Goal: Task Accomplishment & Management: Use online tool/utility

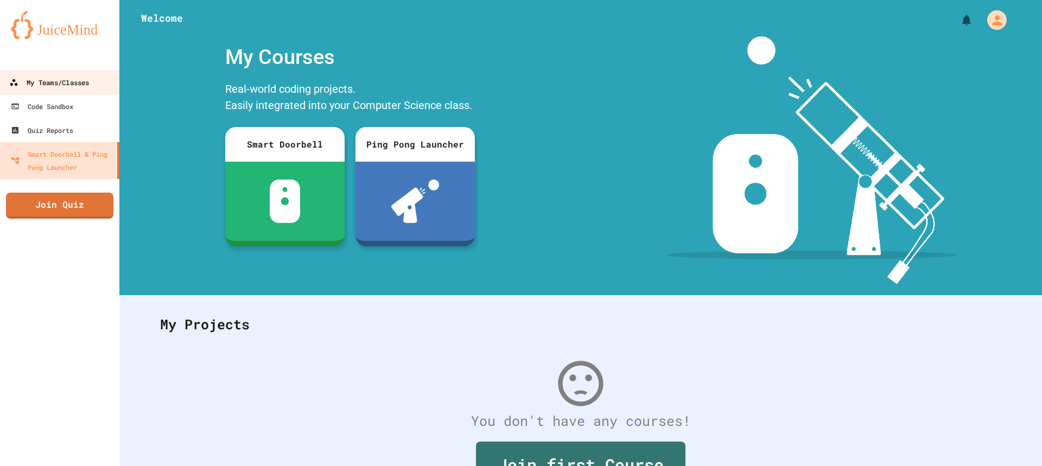
click at [74, 72] on link "My Teams/Classes" at bounding box center [59, 82] width 123 height 24
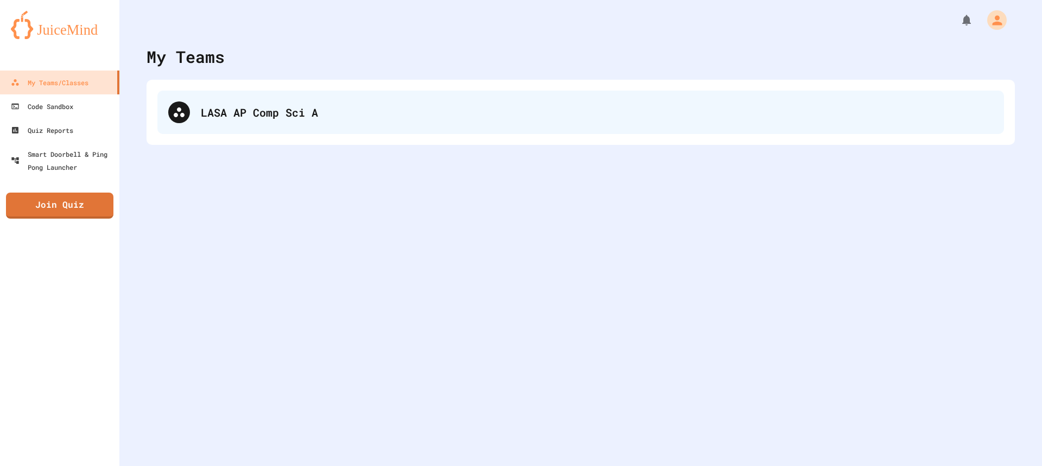
click at [351, 122] on div "LASA AP Comp Sci A" at bounding box center [580, 112] width 846 height 43
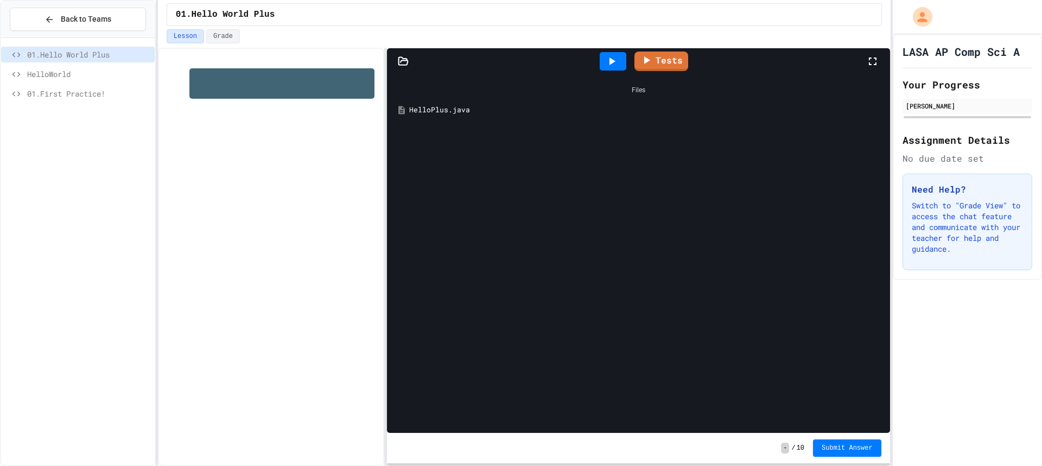
click at [440, 107] on div "HelloPlus.java" at bounding box center [646, 110] width 474 height 11
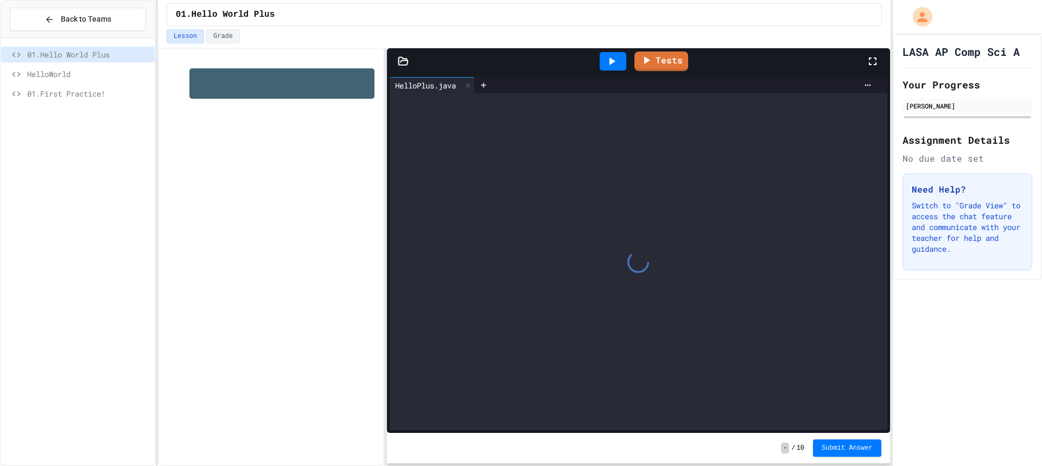
click at [440, 107] on div at bounding box center [639, 261] width 498 height 337
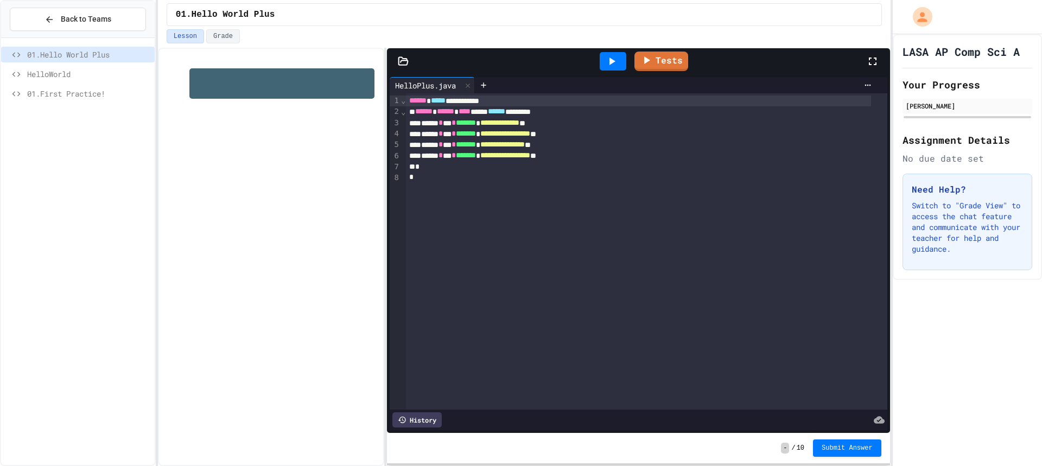
click at [421, 177] on div "*" at bounding box center [638, 177] width 465 height 11
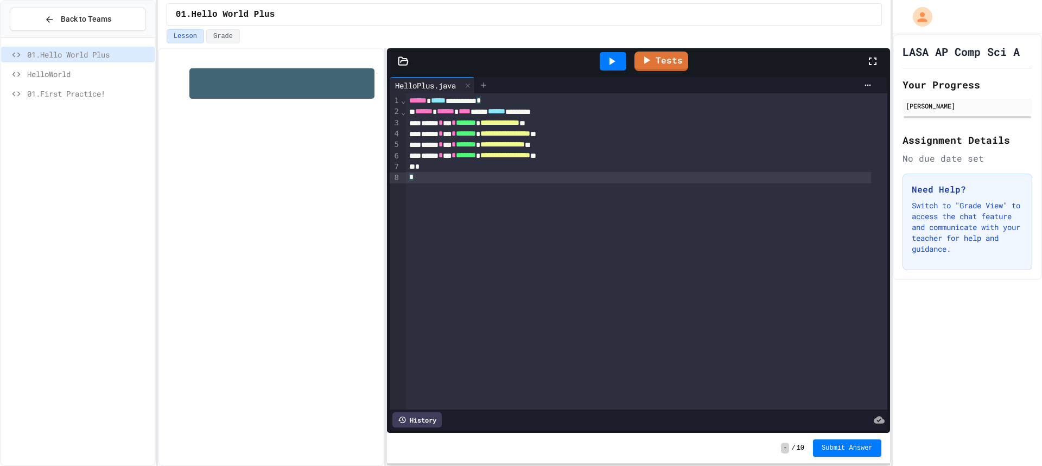
click at [488, 87] on icon at bounding box center [483, 85] width 9 height 9
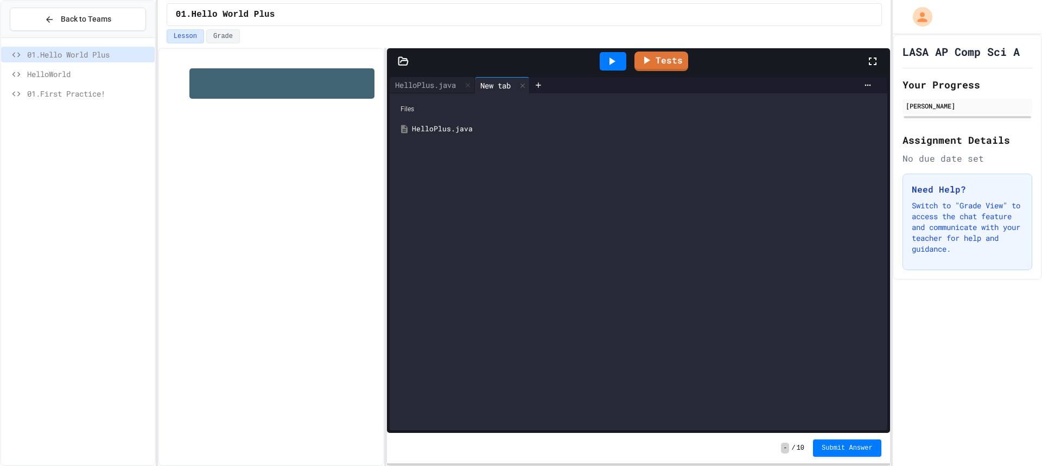
click at [474, 107] on div "Files" at bounding box center [638, 109] width 487 height 21
click at [406, 59] on icon at bounding box center [403, 61] width 9 height 8
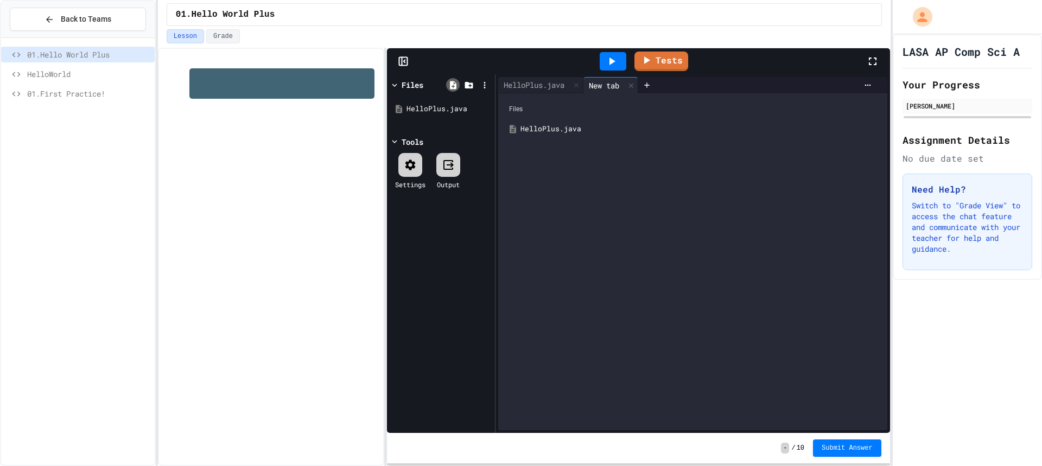
click at [454, 82] on icon at bounding box center [453, 85] width 10 height 10
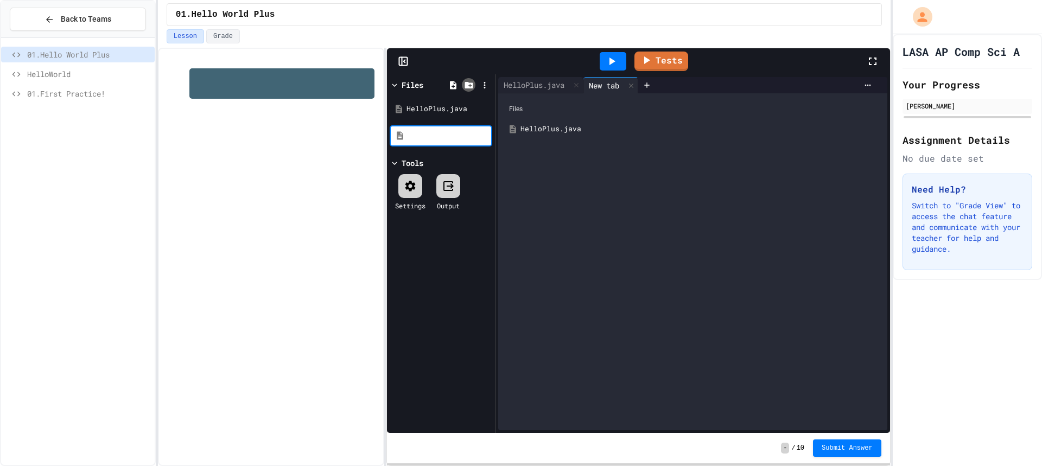
click at [466, 82] on icon at bounding box center [468, 85] width 8 height 7
click at [455, 83] on icon at bounding box center [453, 85] width 10 height 10
type input "*******"
click at [556, 138] on div "HelloPlus.java" at bounding box center [693, 129] width 378 height 20
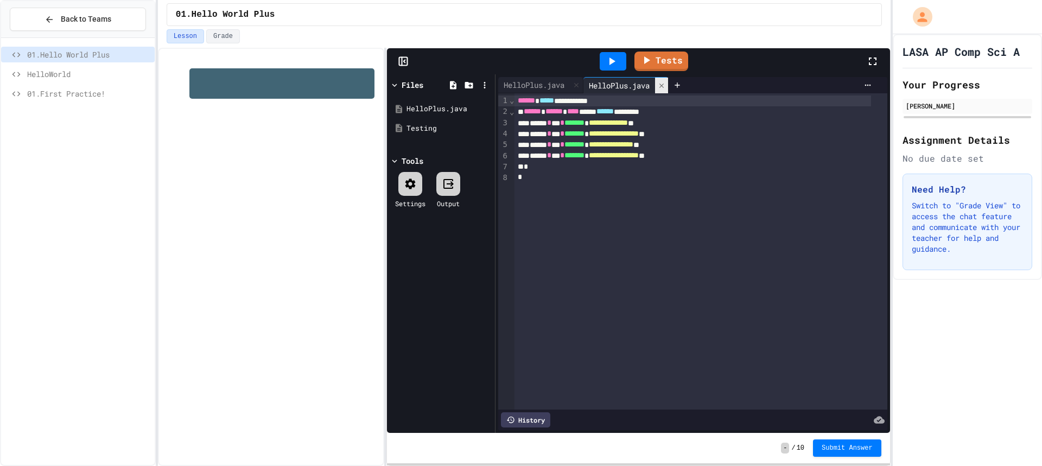
click at [666, 80] on div at bounding box center [661, 86] width 13 height 16
click at [422, 129] on div "Testing" at bounding box center [442, 128] width 73 height 11
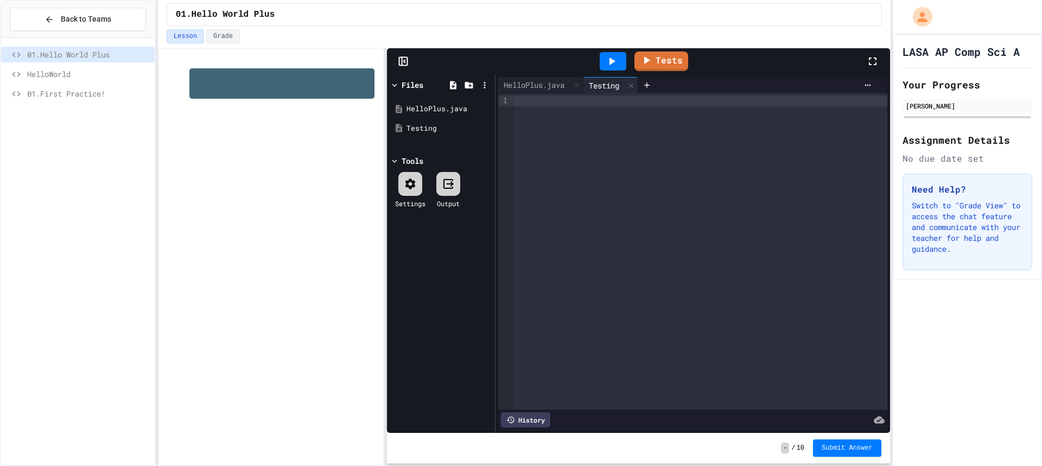
click at [615, 118] on div at bounding box center [700, 251] width 372 height 316
click at [434, 100] on div "HelloPlus.java" at bounding box center [441, 109] width 103 height 20
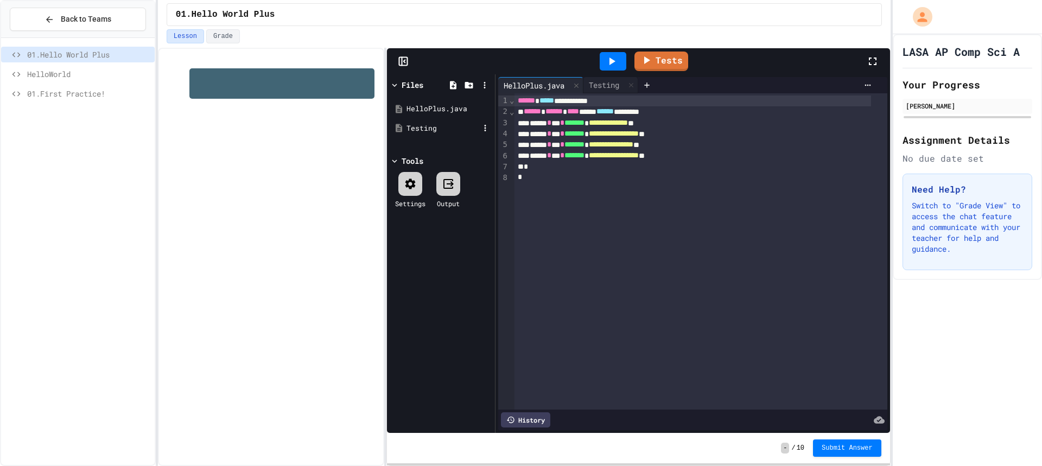
click at [431, 122] on div "Testing" at bounding box center [441, 129] width 103 height 20
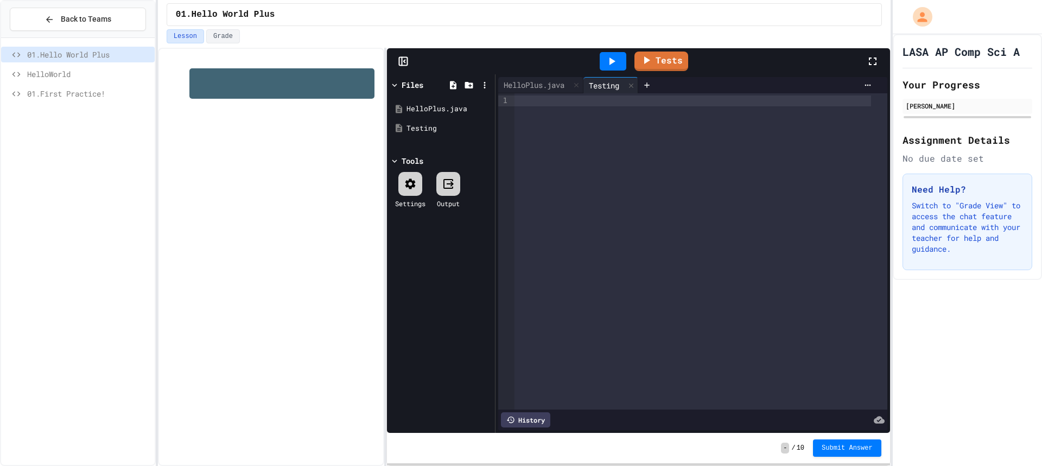
click at [536, 93] on div at bounding box center [700, 251] width 372 height 316
click at [434, 109] on div "HelloPlus.java" at bounding box center [442, 109] width 73 height 11
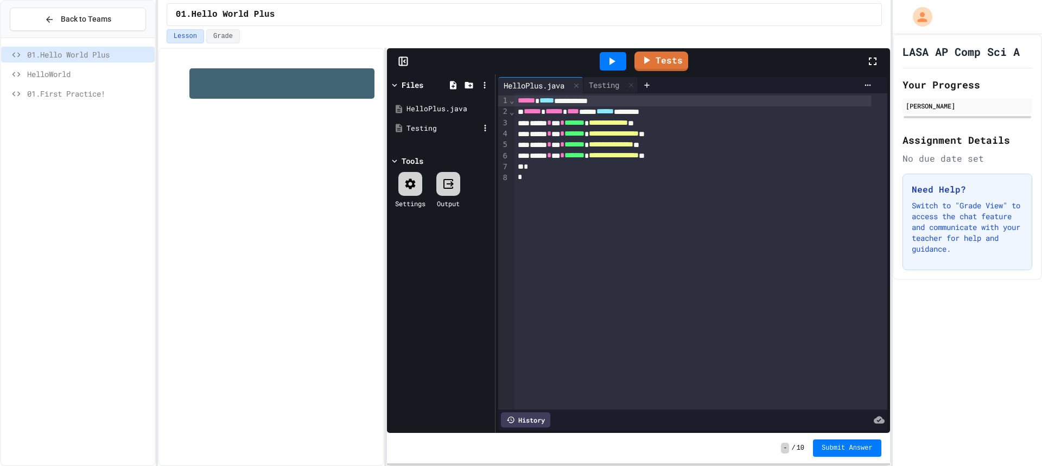
click at [428, 129] on div "Testing" at bounding box center [442, 128] width 73 height 11
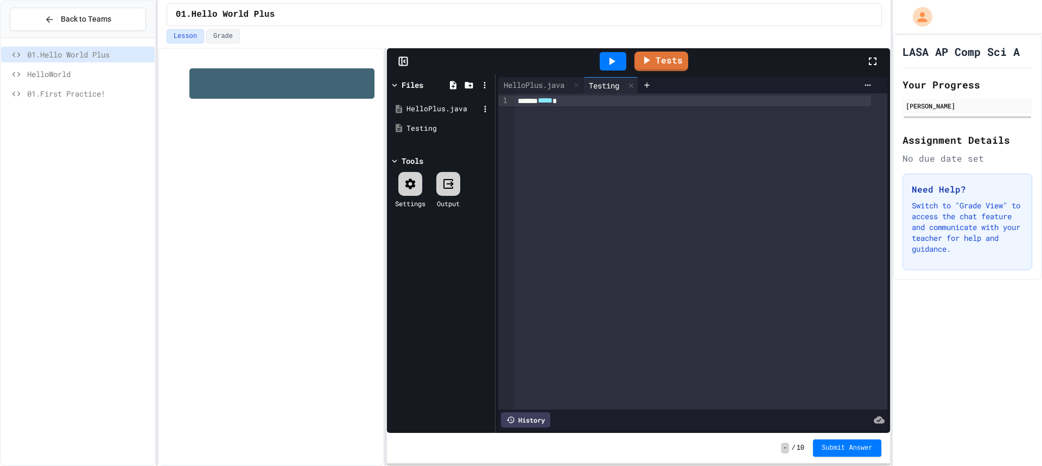
click at [435, 112] on div "HelloPlus.java" at bounding box center [442, 109] width 73 height 11
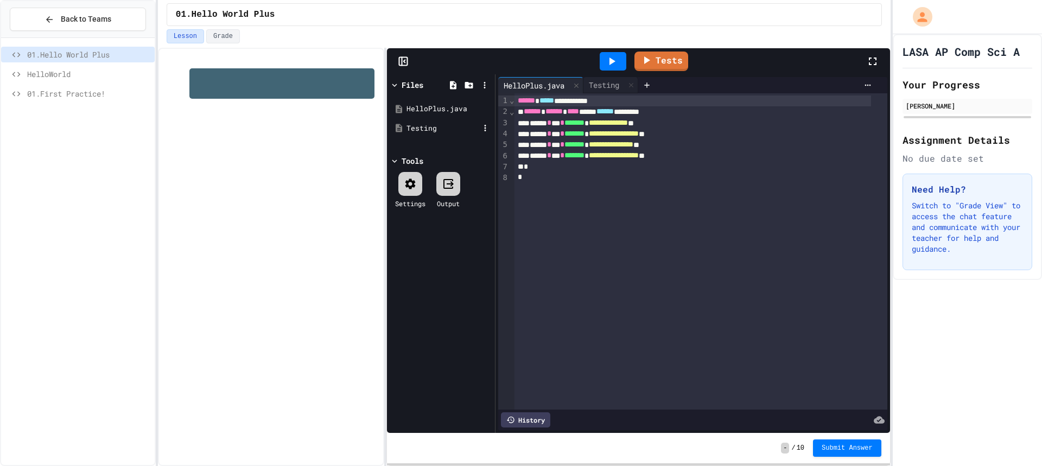
click at [431, 125] on div "Testing" at bounding box center [442, 128] width 73 height 11
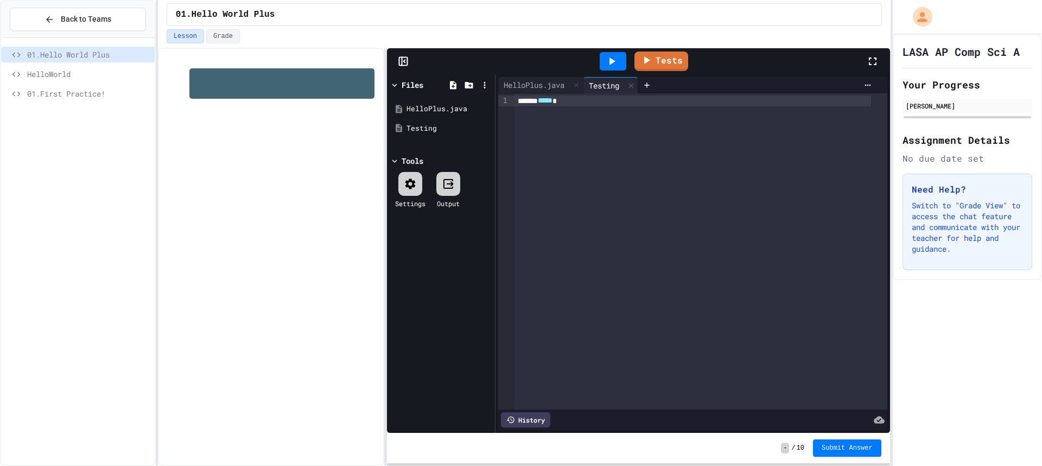
click at [574, 98] on div "****** *****" at bounding box center [692, 100] width 356 height 11
click at [422, 125] on div "Testing" at bounding box center [442, 128] width 73 height 11
click at [423, 109] on div "HelloPlus.java" at bounding box center [442, 109] width 73 height 11
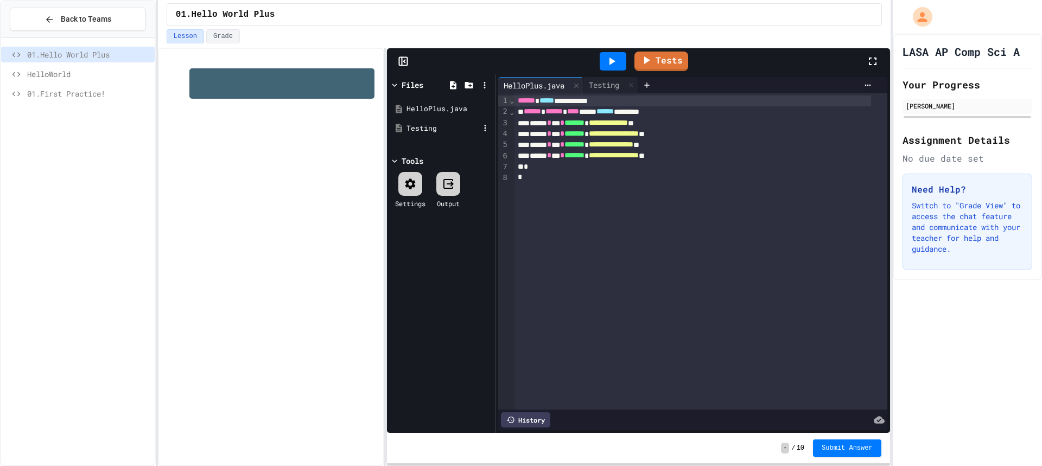
click at [424, 119] on div "Testing" at bounding box center [441, 129] width 103 height 20
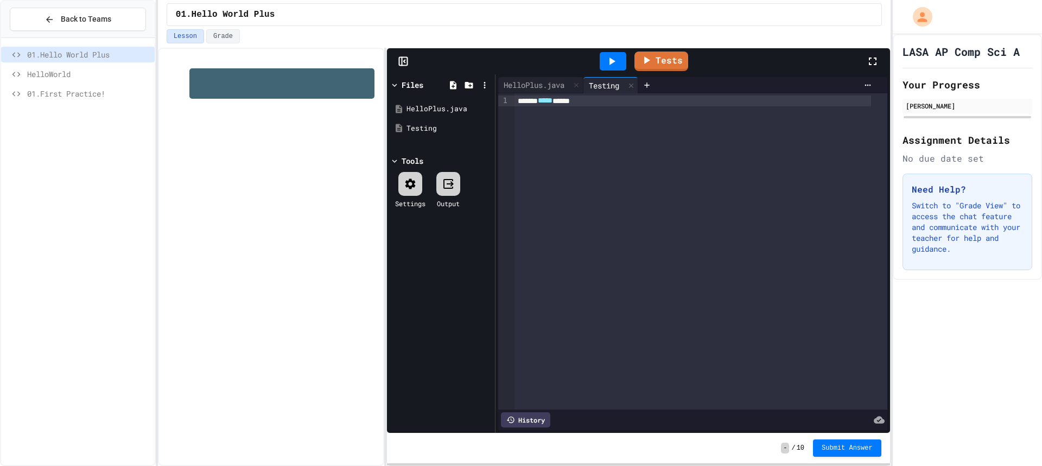
click at [597, 94] on div "****** ***** ****" at bounding box center [700, 251] width 372 height 316
click at [597, 96] on div "****** ***** ****" at bounding box center [692, 100] width 356 height 11
click at [444, 116] on div "HelloPlus.java" at bounding box center [441, 109] width 103 height 20
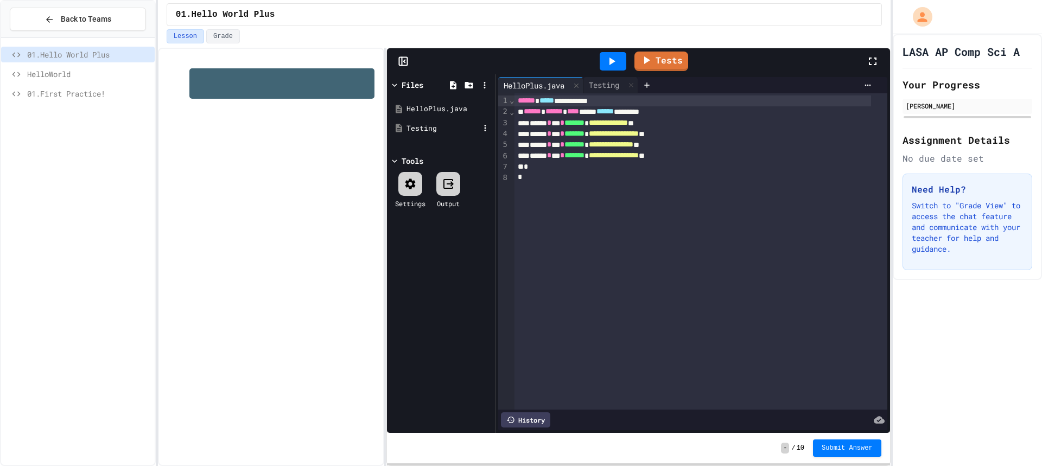
click at [441, 123] on div "Testing" at bounding box center [442, 128] width 73 height 11
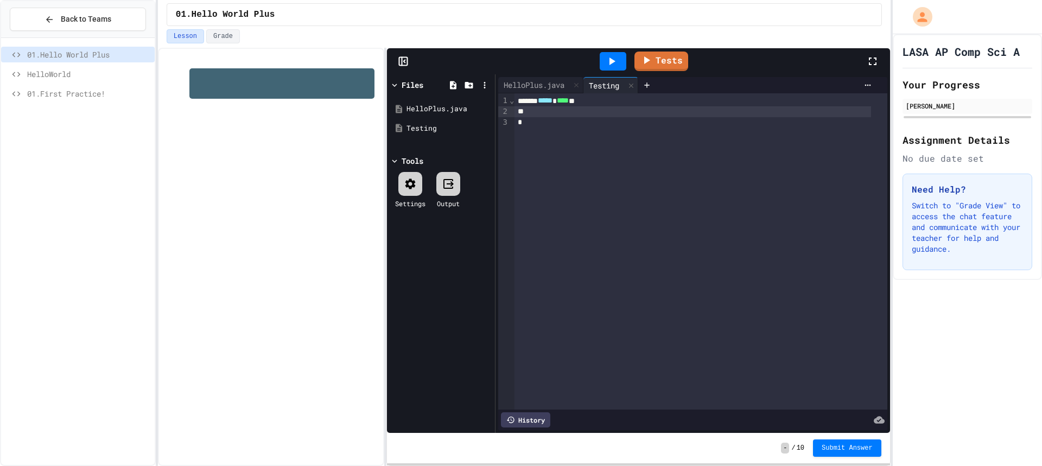
click at [541, 113] on div at bounding box center [692, 111] width 356 height 11
click at [443, 106] on div "HelloPlus.java" at bounding box center [442, 109] width 73 height 11
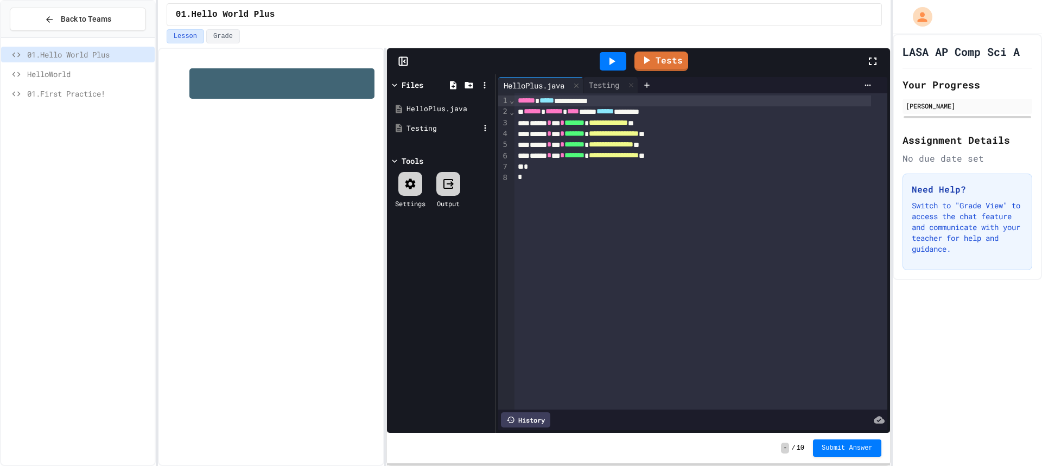
click at [443, 128] on div "Testing" at bounding box center [442, 128] width 73 height 11
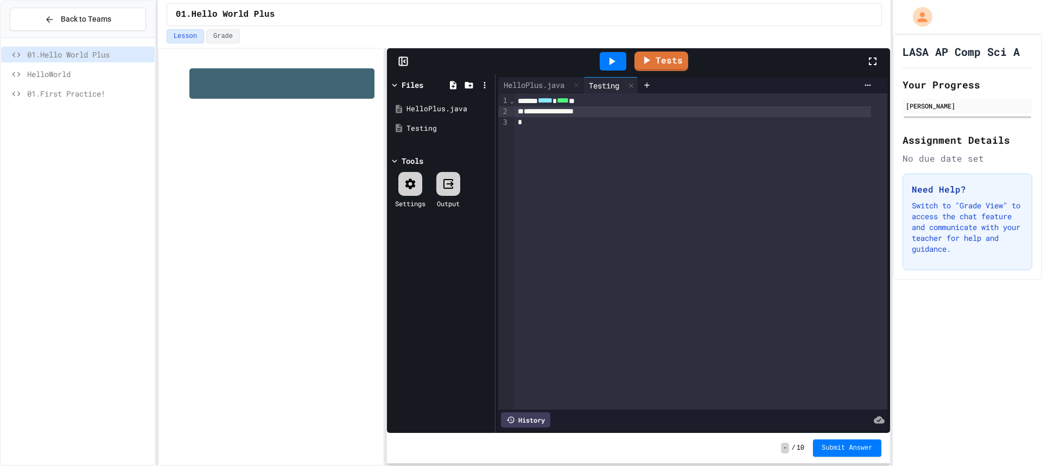
click at [607, 111] on div "**********" at bounding box center [692, 111] width 356 height 11
click at [430, 114] on div "HelloPlus.java" at bounding box center [441, 109] width 103 height 20
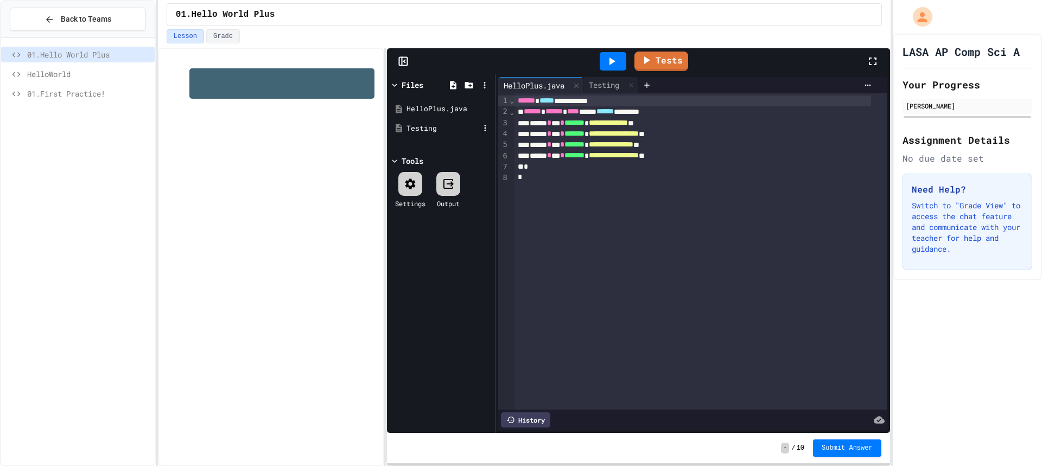
click at [428, 123] on div "Testing" at bounding box center [442, 128] width 73 height 11
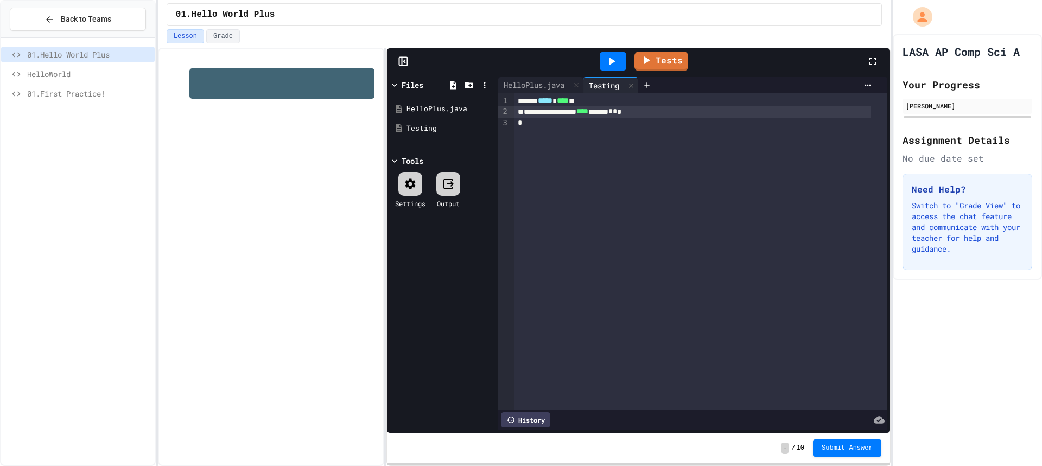
click at [659, 107] on div "**********" at bounding box center [692, 111] width 356 height 11
click at [450, 112] on div "HelloPlus.java" at bounding box center [442, 109] width 73 height 11
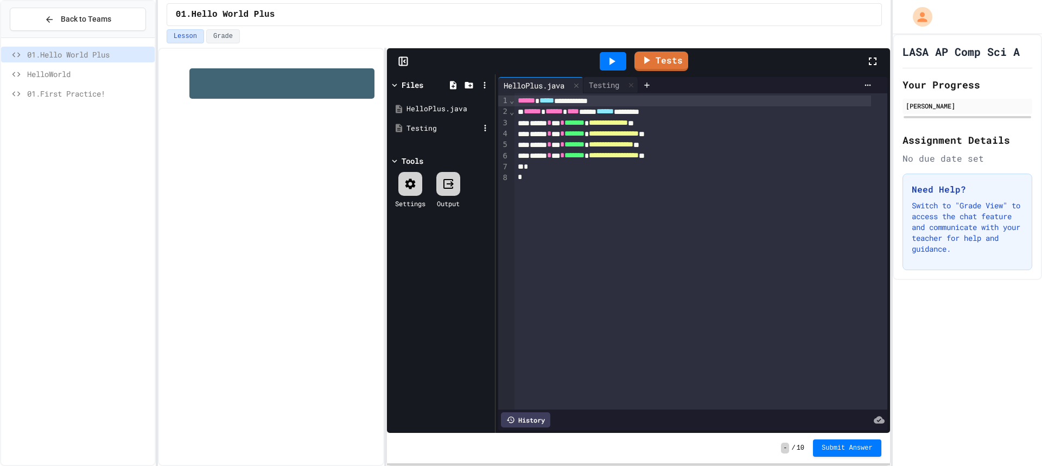
click at [438, 128] on div "Testing" at bounding box center [442, 128] width 73 height 11
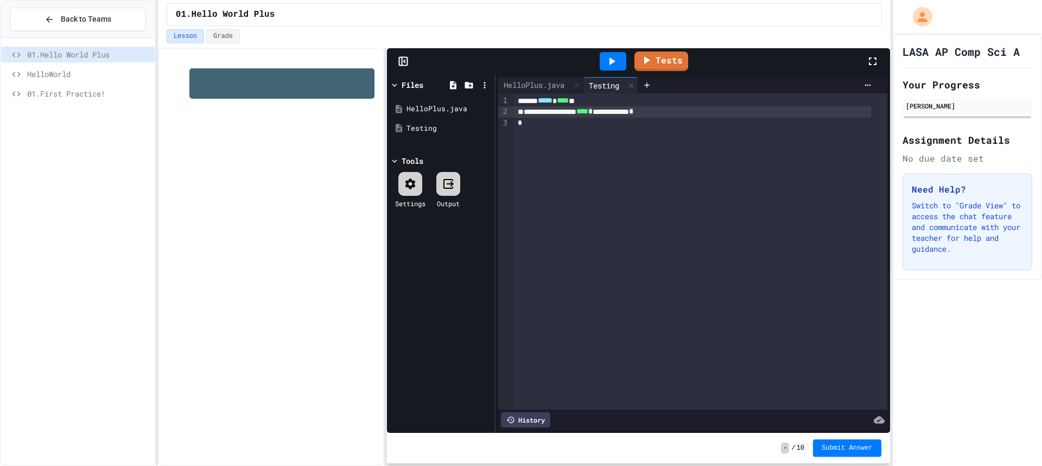
click at [692, 112] on div "**********" at bounding box center [692, 111] width 356 height 11
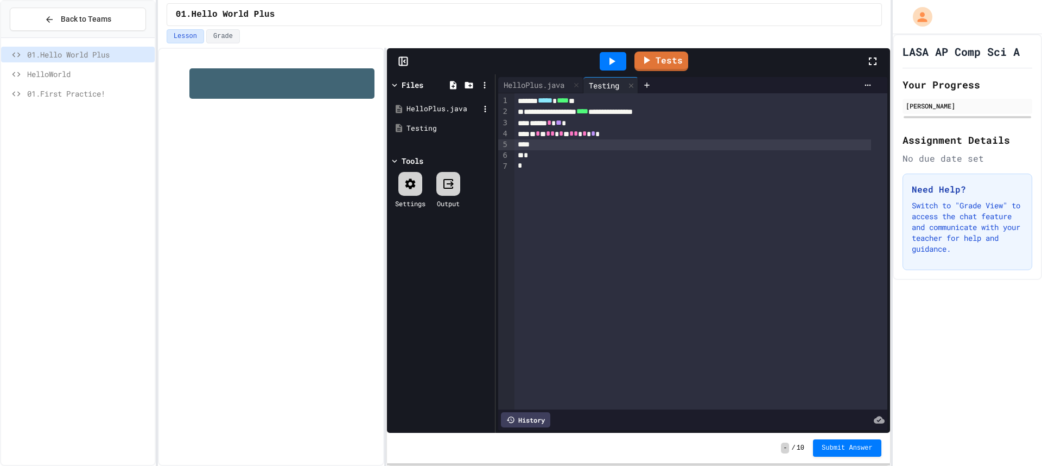
click at [429, 112] on div "HelloPlus.java" at bounding box center [442, 109] width 73 height 11
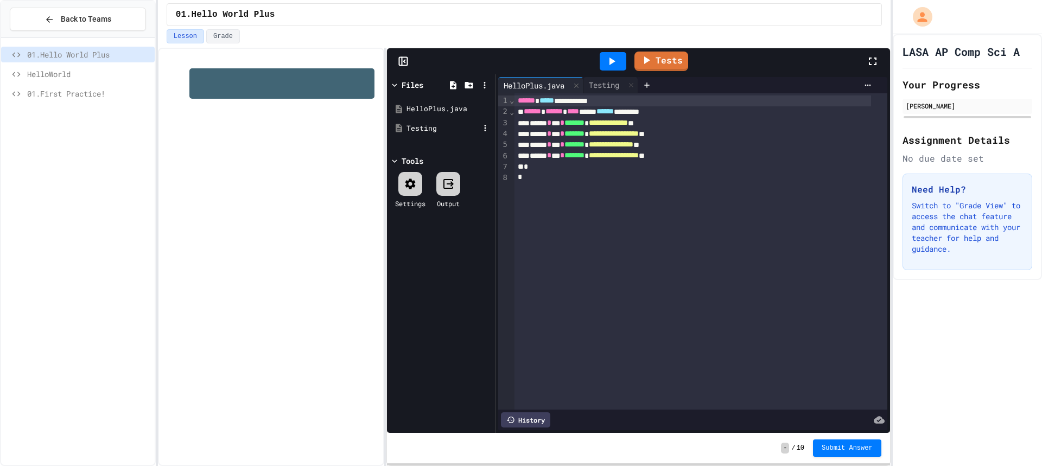
click at [421, 127] on div "Testing" at bounding box center [442, 128] width 73 height 11
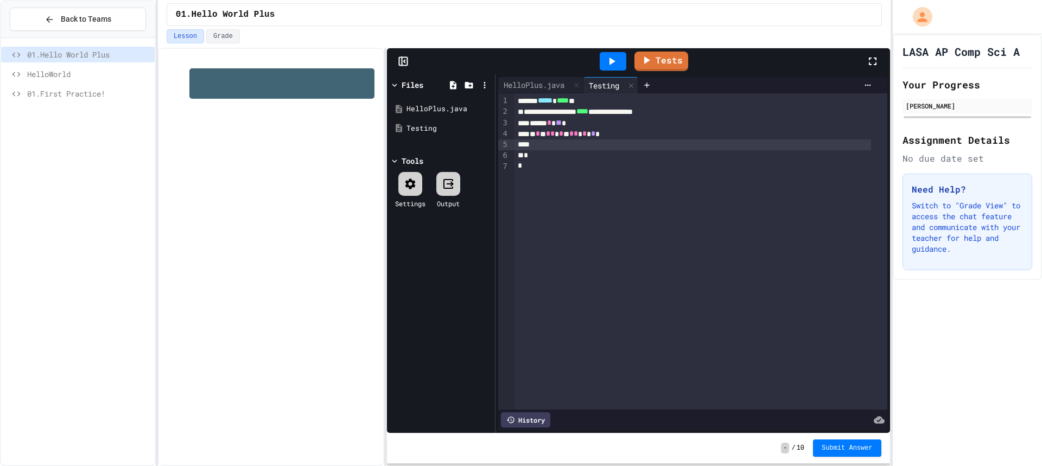
click at [623, 143] on div at bounding box center [692, 144] width 356 height 11
click at [432, 107] on div "HelloPlus.java" at bounding box center [442, 109] width 73 height 11
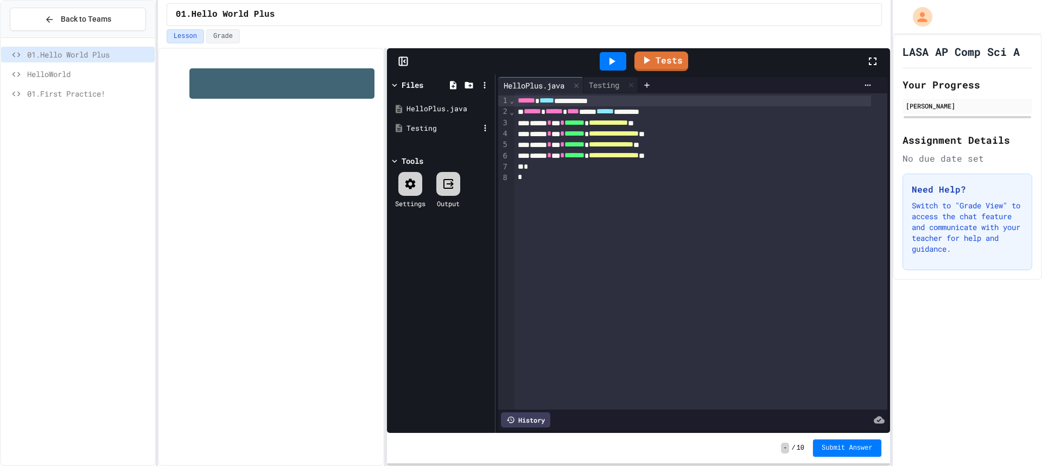
click at [430, 121] on div "Testing" at bounding box center [441, 129] width 103 height 20
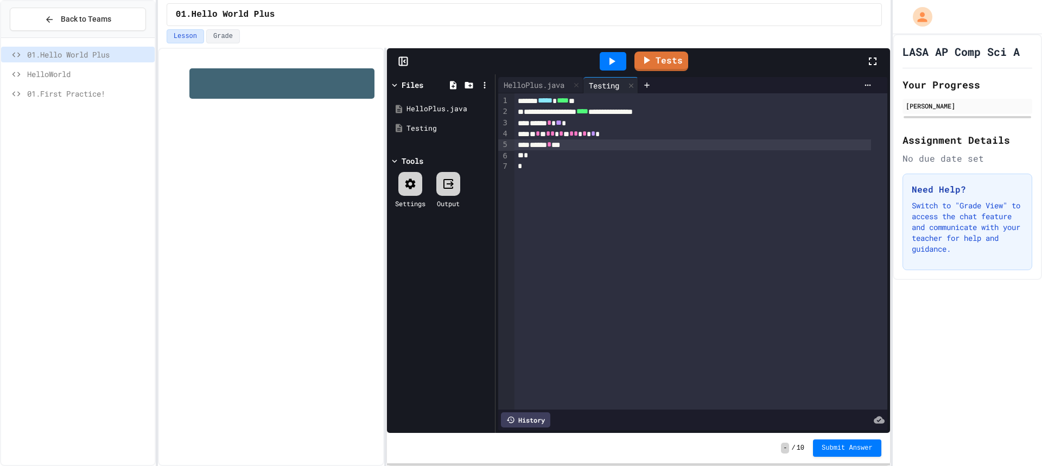
click at [586, 141] on div "****** * ***" at bounding box center [692, 144] width 356 height 11
click at [625, 56] on div at bounding box center [613, 61] width 27 height 18
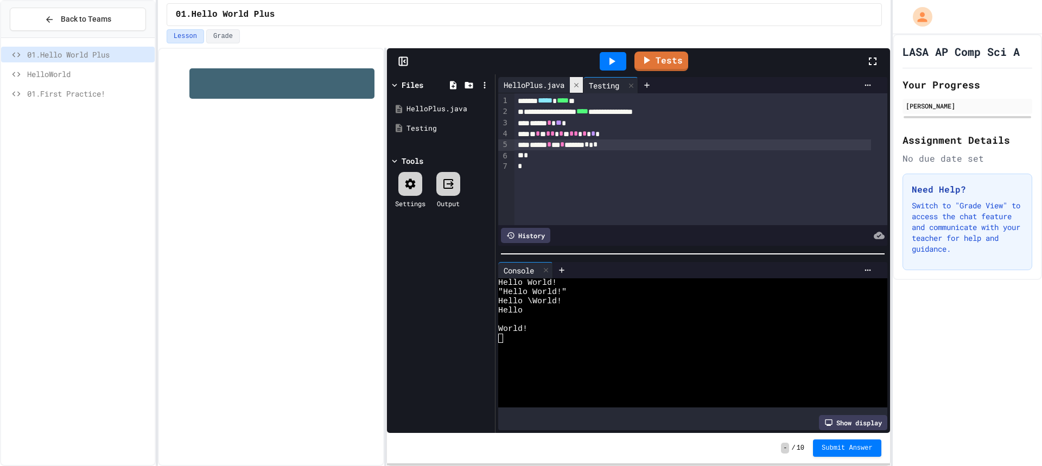
click at [578, 84] on icon at bounding box center [576, 85] width 8 height 8
click at [620, 62] on div at bounding box center [613, 61] width 27 height 18
click at [788, 12] on div "01.Hello World Plus" at bounding box center [524, 14] width 715 height 23
